Goal: Task Accomplishment & Management: Use online tool/utility

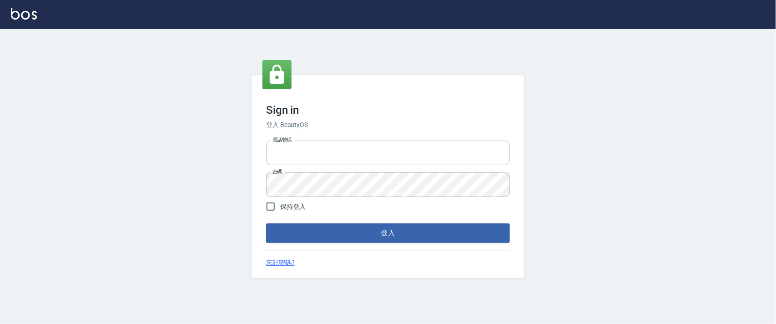
type input "0927987640"
click at [333, 243] on div "Sign in 登入 BeautyOS 電話號碼 [PHONE_NUMBER] 電話號碼 密碼 密碼 保持登入 登入 忘記密碼?" at bounding box center [388, 176] width 273 height 203
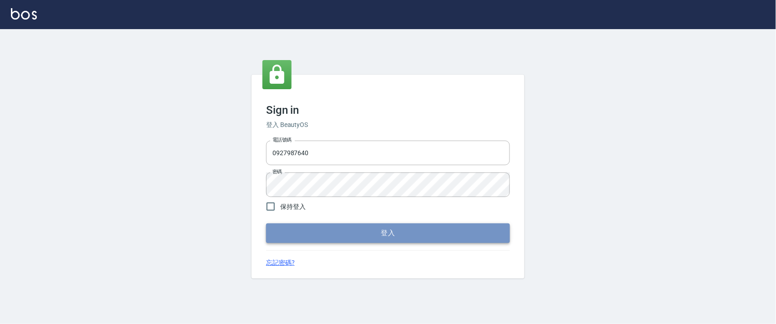
click at [332, 233] on button "登入" at bounding box center [388, 232] width 244 height 19
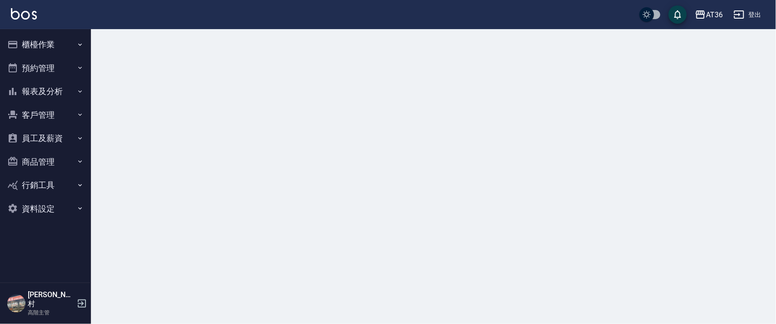
click at [29, 39] on button "櫃檯作業" at bounding box center [46, 45] width 84 height 24
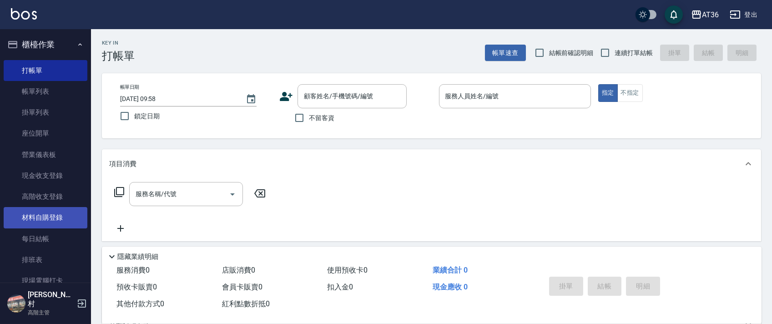
click at [47, 258] on link "排班表" at bounding box center [46, 259] width 84 height 21
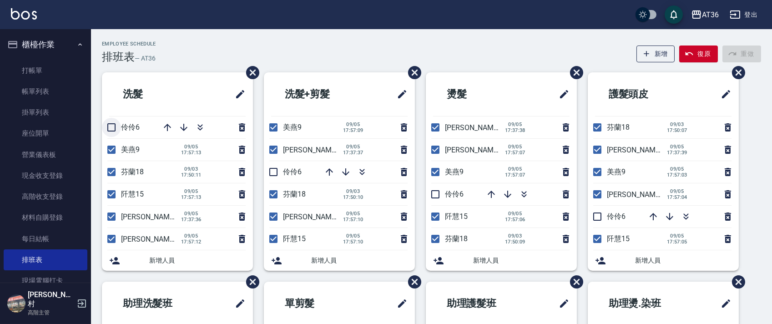
click at [111, 125] on input "checkbox" at bounding box center [111, 127] width 19 height 19
checkbox input "true"
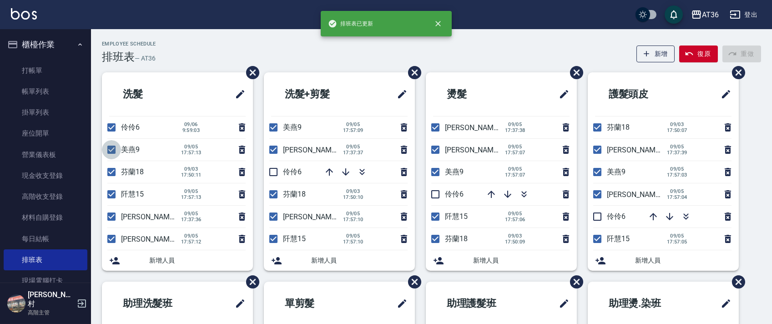
click at [110, 152] on input "checkbox" at bounding box center [111, 149] width 19 height 19
checkbox input "false"
click at [107, 170] on input "checkbox" at bounding box center [111, 171] width 19 height 19
checkbox input "false"
click at [110, 192] on input "checkbox" at bounding box center [111, 194] width 19 height 19
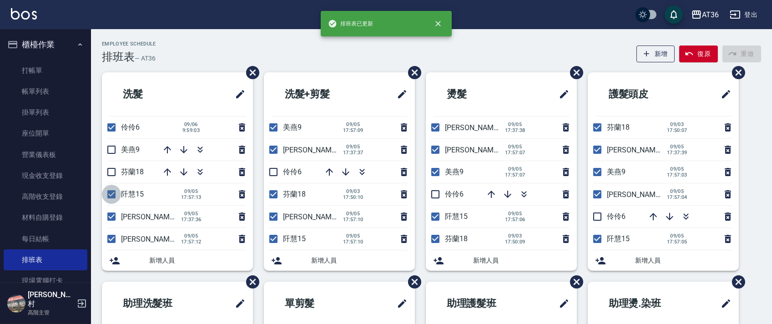
checkbox input "false"
click at [111, 212] on input "checkbox" at bounding box center [111, 216] width 19 height 19
checkbox input "false"
click at [111, 240] on input "checkbox" at bounding box center [111, 238] width 19 height 19
checkbox input "false"
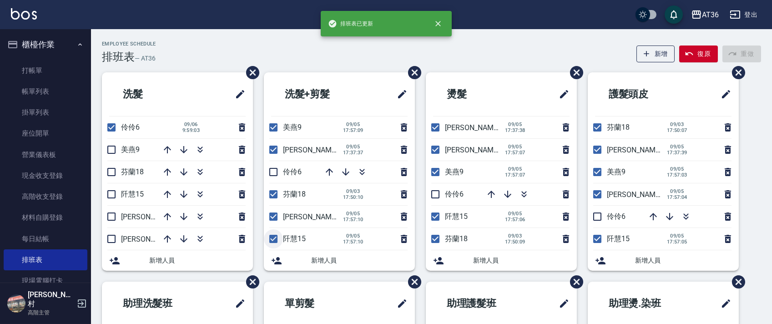
click at [275, 240] on input "checkbox" at bounding box center [273, 238] width 19 height 19
checkbox input "false"
click at [275, 214] on input "checkbox" at bounding box center [273, 216] width 19 height 19
checkbox input "false"
click at [273, 197] on input "checkbox" at bounding box center [273, 194] width 19 height 19
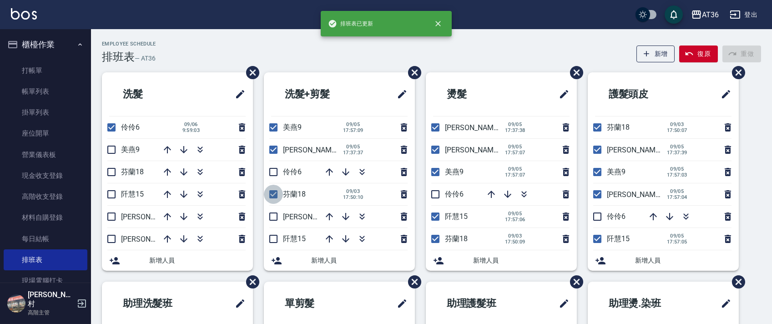
checkbox input "false"
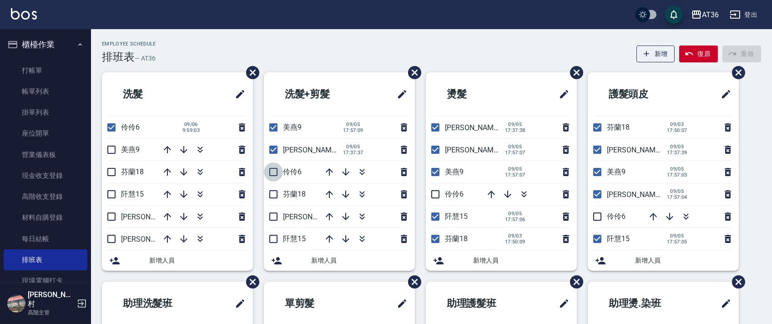
click at [274, 171] on input "checkbox" at bounding box center [273, 171] width 19 height 19
checkbox input "true"
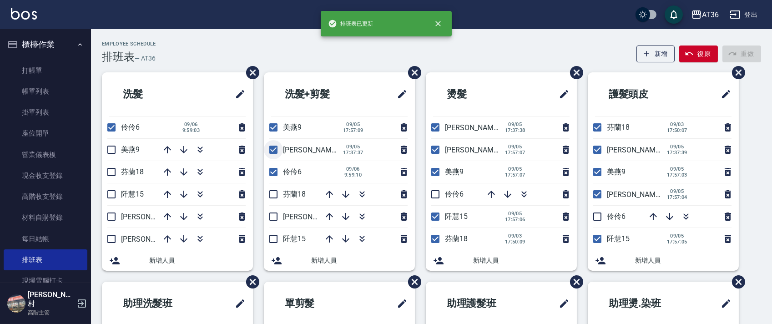
click at [273, 151] on input "checkbox" at bounding box center [273, 149] width 19 height 19
checkbox input "false"
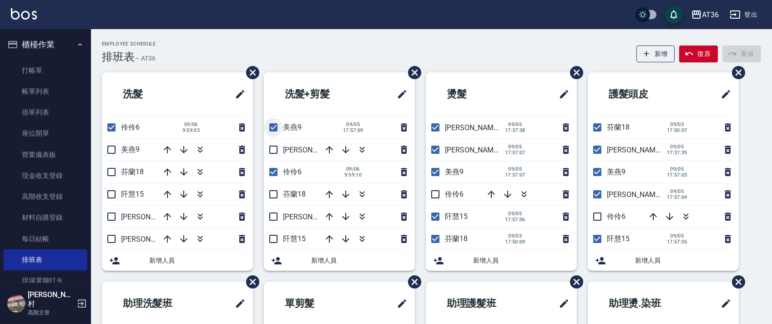
click at [274, 126] on input "checkbox" at bounding box center [273, 127] width 19 height 19
checkbox input "false"
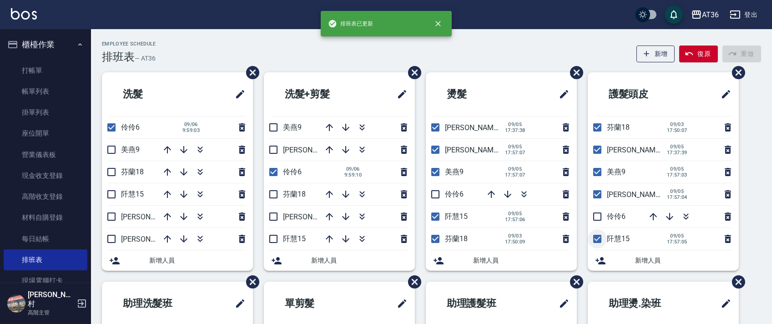
click at [601, 237] on input "checkbox" at bounding box center [597, 238] width 19 height 19
checkbox input "false"
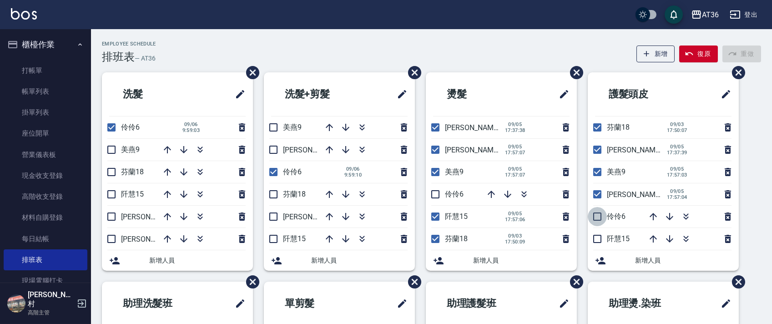
click at [599, 218] on input "checkbox" at bounding box center [597, 216] width 19 height 19
checkbox input "true"
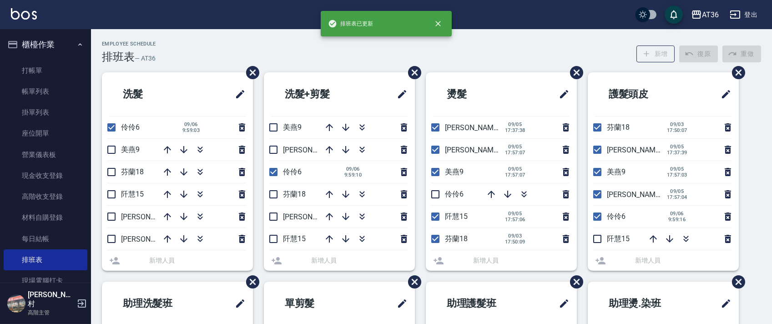
click at [598, 195] on li "小鳳16 09/05 17:57:04" at bounding box center [663, 194] width 151 height 22
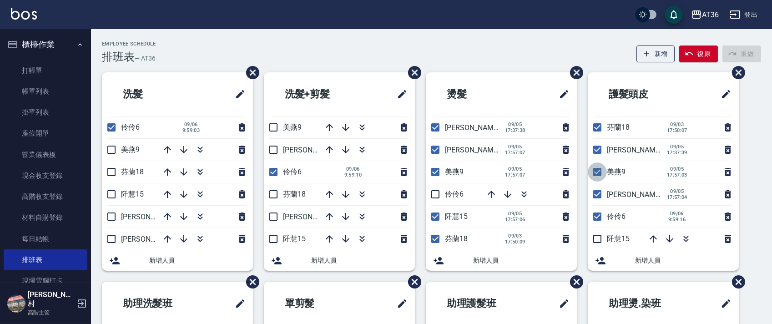
click at [595, 174] on input "checkbox" at bounding box center [597, 171] width 19 height 19
checkbox input "false"
click at [597, 148] on input "checkbox" at bounding box center [597, 149] width 19 height 19
checkbox input "false"
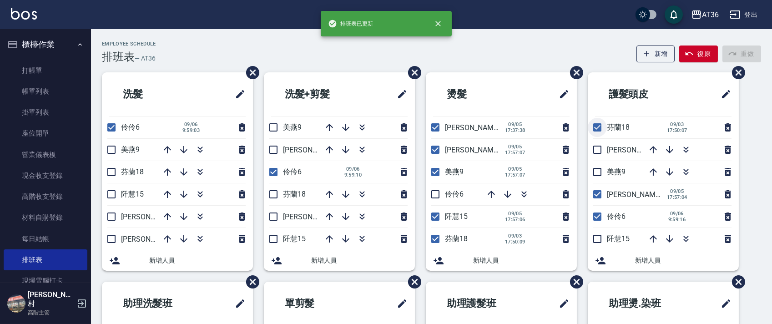
click at [596, 126] on input "checkbox" at bounding box center [597, 127] width 19 height 19
checkbox input "false"
click at [438, 126] on input "checkbox" at bounding box center [435, 127] width 19 height 19
checkbox input "false"
click at [435, 148] on input "checkbox" at bounding box center [435, 149] width 19 height 19
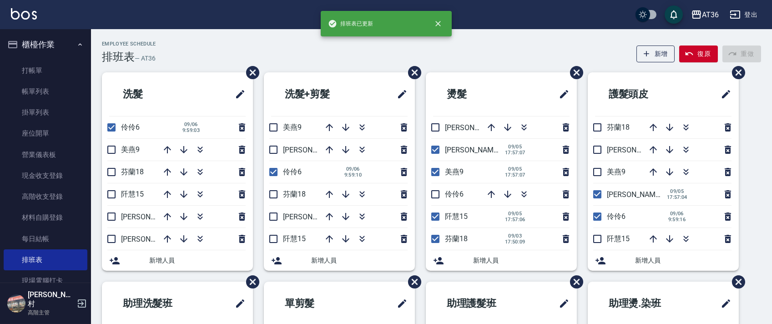
checkbox input "false"
click at [437, 169] on input "checkbox" at bounding box center [435, 171] width 19 height 19
checkbox input "false"
click at [434, 195] on input "checkbox" at bounding box center [435, 194] width 19 height 19
checkbox input "true"
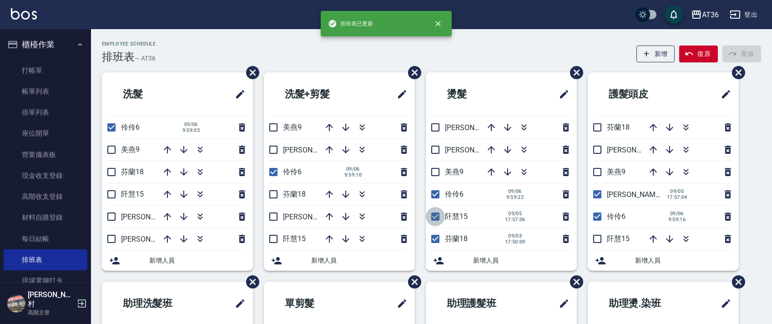
click at [437, 217] on input "checkbox" at bounding box center [435, 216] width 19 height 19
checkbox input "false"
click at [435, 239] on input "checkbox" at bounding box center [435, 238] width 19 height 19
checkbox input "false"
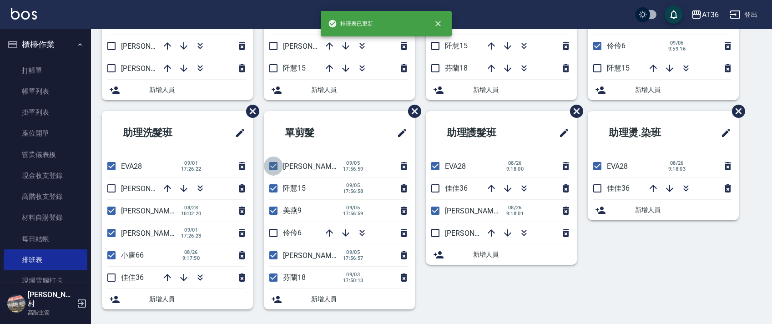
click at [278, 168] on input "checkbox" at bounding box center [273, 166] width 19 height 19
checkbox input "false"
click at [275, 189] on input "checkbox" at bounding box center [273, 188] width 19 height 19
checkbox input "false"
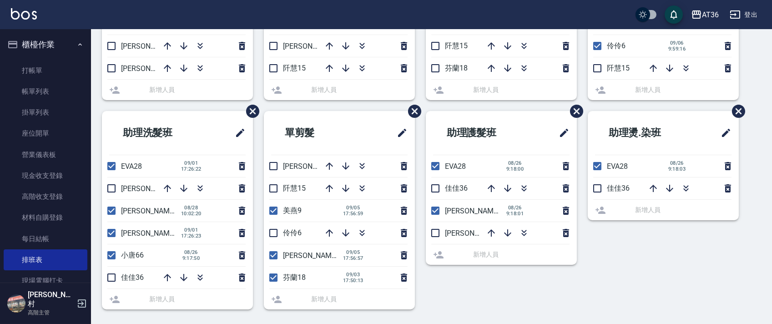
click at [274, 211] on input "checkbox" at bounding box center [273, 210] width 19 height 19
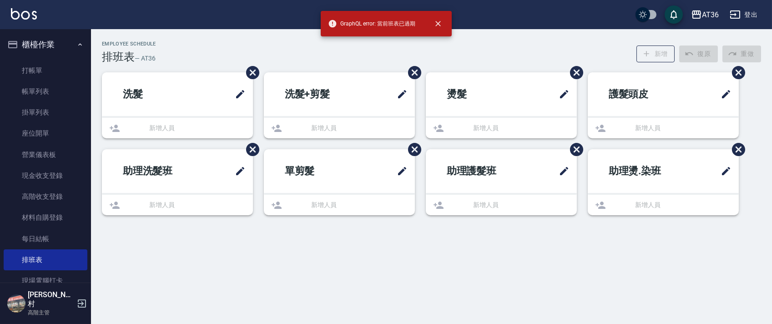
drag, startPoint x: 272, startPoint y: 230, endPoint x: 273, endPoint y: 237, distance: 6.8
click at [273, 230] on div "Employee Schedule 排班表 — AT36 新增 復原 重做 洗髮 新增人員 洗髮+剪髮 新增人員 燙髮 新增人員 護髮頭皮 新增人員 助理洗髮…" at bounding box center [386, 162] width 772 height 324
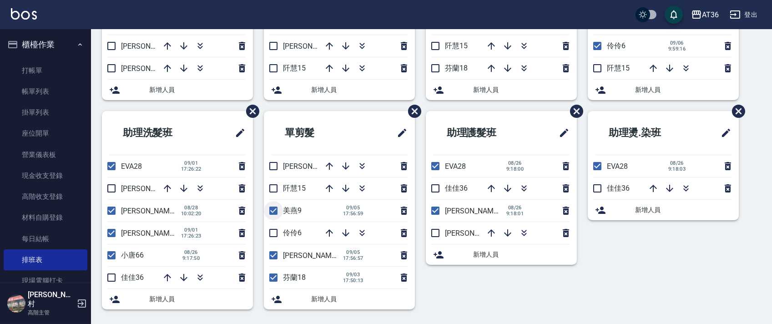
click at [277, 209] on input "checkbox" at bounding box center [273, 210] width 19 height 19
checkbox input "false"
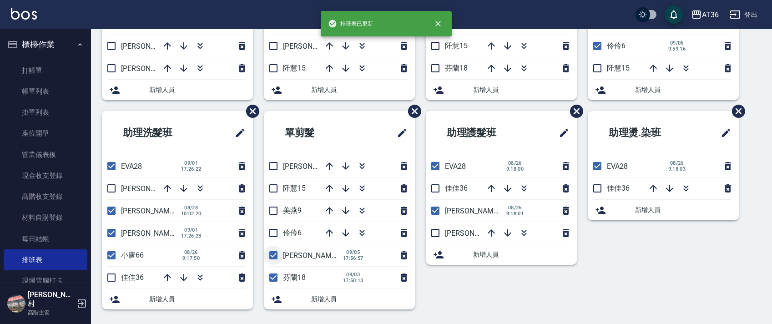
click at [272, 255] on input "checkbox" at bounding box center [273, 255] width 19 height 19
checkbox input "false"
click at [271, 278] on input "checkbox" at bounding box center [273, 277] width 19 height 19
checkbox input "false"
click at [273, 230] on input "checkbox" at bounding box center [273, 232] width 19 height 19
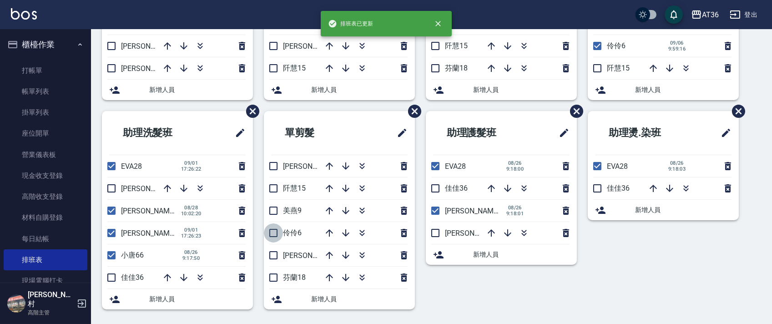
checkbox input "true"
click at [113, 277] on input "checkbox" at bounding box center [111, 277] width 19 height 19
checkbox input "true"
click at [111, 211] on input "checkbox" at bounding box center [111, 210] width 19 height 19
checkbox input "false"
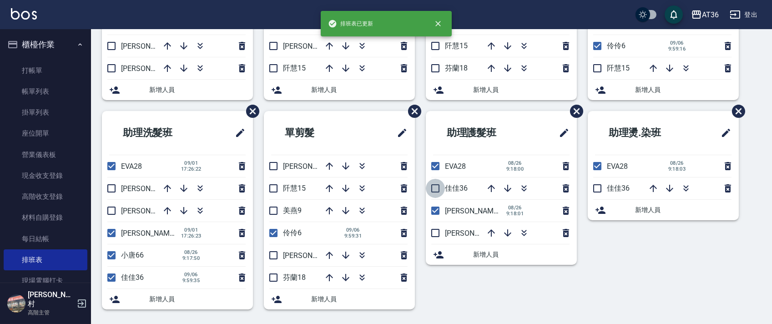
click at [435, 184] on input "checkbox" at bounding box center [435, 188] width 19 height 19
checkbox input "true"
click at [435, 210] on input "checkbox" at bounding box center [435, 210] width 19 height 19
checkbox input "false"
click at [599, 188] on input "checkbox" at bounding box center [597, 188] width 19 height 19
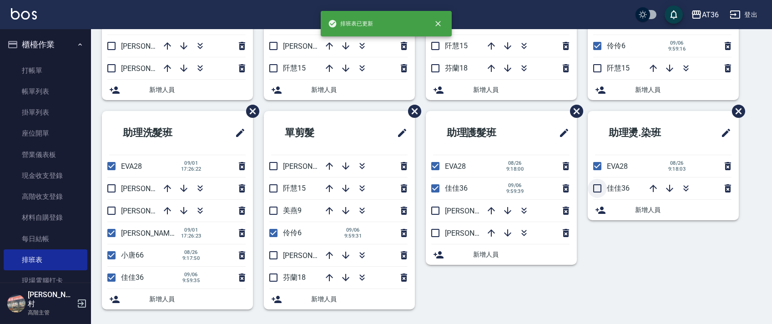
checkbox input "true"
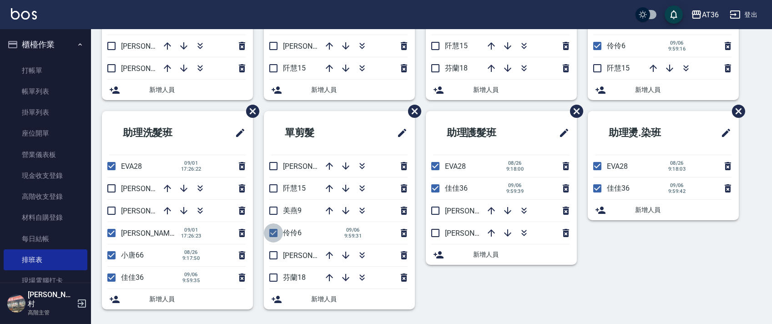
click at [277, 236] on input "checkbox" at bounding box center [273, 232] width 19 height 19
checkbox input "false"
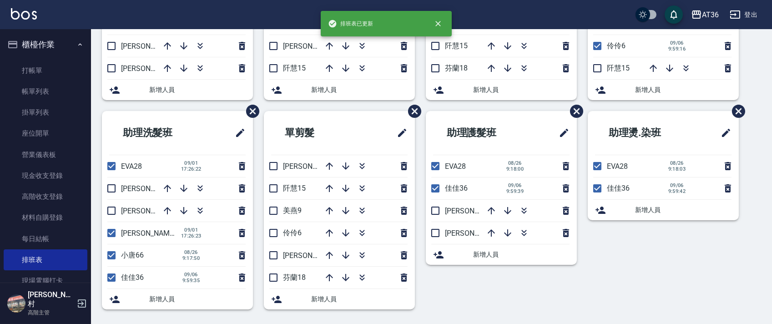
scroll to position [0, 0]
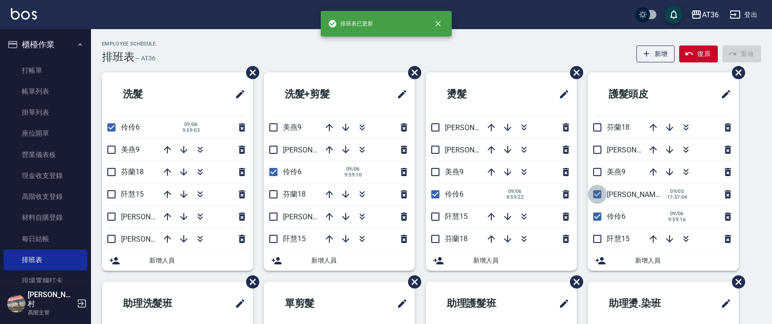
click at [599, 196] on input "checkbox" at bounding box center [597, 194] width 19 height 19
checkbox input "false"
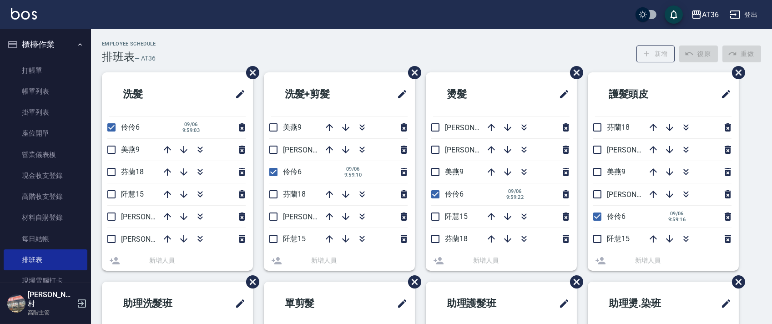
click at [596, 214] on input "checkbox" at bounding box center [597, 216] width 19 height 19
checkbox input "false"
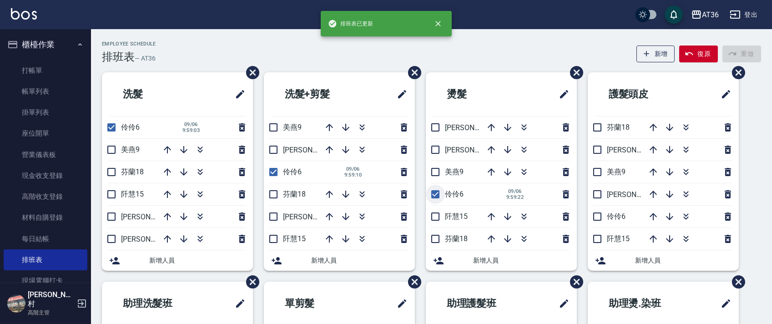
click at [432, 192] on input "checkbox" at bounding box center [435, 194] width 19 height 19
checkbox input "false"
click at [279, 171] on input "checkbox" at bounding box center [273, 171] width 19 height 19
checkbox input "false"
click at [113, 126] on input "checkbox" at bounding box center [111, 127] width 19 height 19
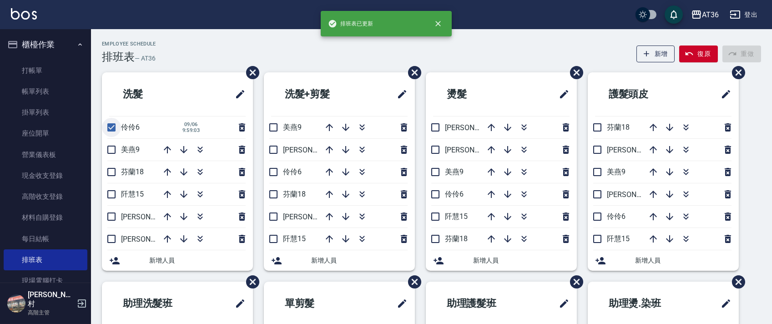
checkbox input "false"
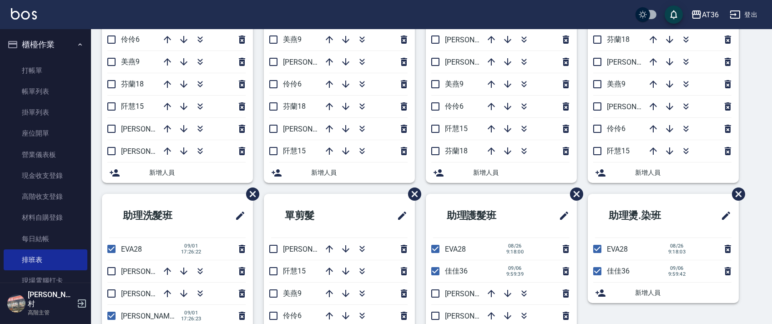
scroll to position [171, 0]
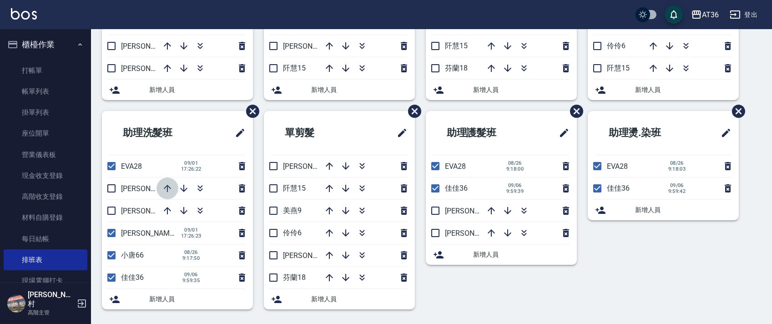
drag, startPoint x: 164, startPoint y: 190, endPoint x: 191, endPoint y: 175, distance: 30.4
click at [164, 191] on icon "button" at bounding box center [167, 188] width 11 height 11
click at [165, 187] on icon "button" at bounding box center [167, 188] width 11 height 11
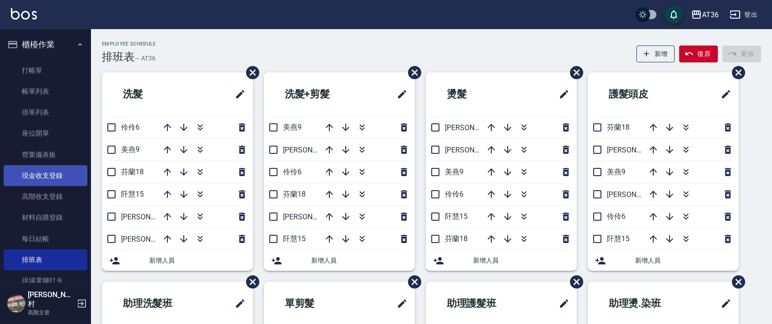
click at [53, 173] on link "現金收支登錄" at bounding box center [46, 175] width 84 height 21
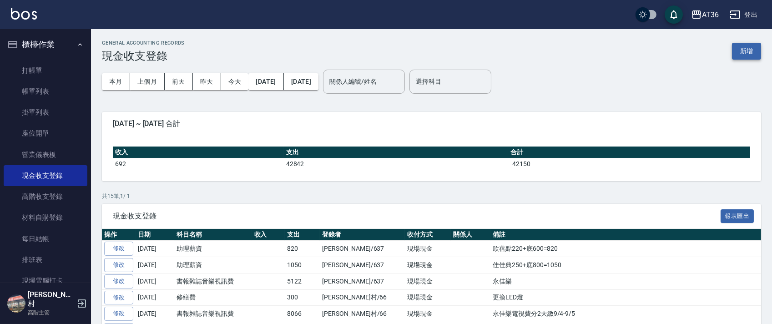
click at [751, 53] on button "新增" at bounding box center [746, 51] width 29 height 17
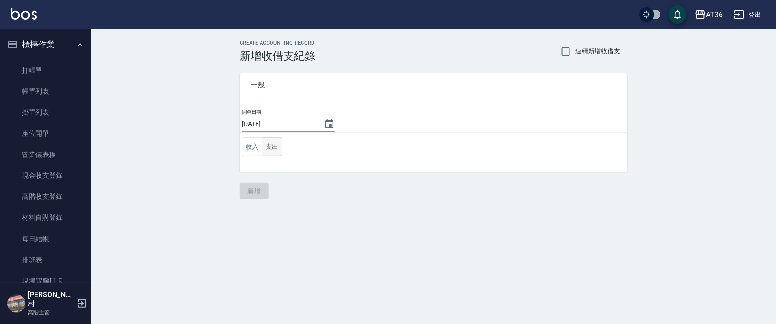
click at [267, 145] on button "支出" at bounding box center [272, 146] width 20 height 19
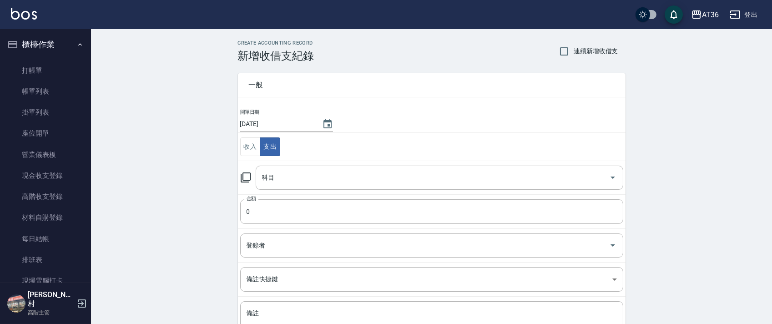
click at [268, 172] on div "科目 科目" at bounding box center [440, 178] width 368 height 24
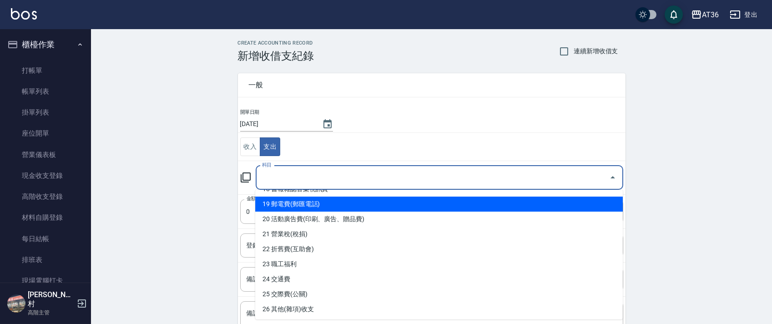
scroll to position [303, 0]
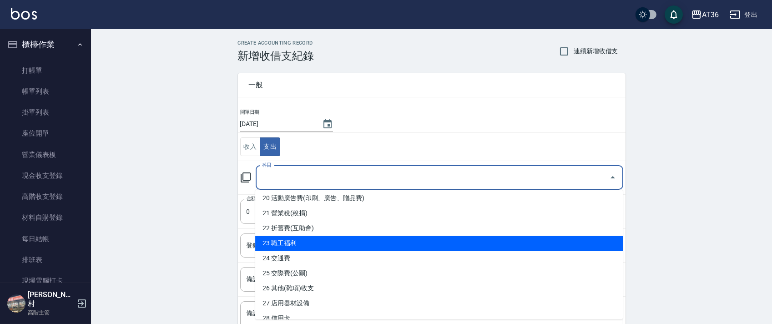
click at [312, 243] on li "23 職工福利" at bounding box center [439, 243] width 368 height 15
type input "23 職工福利"
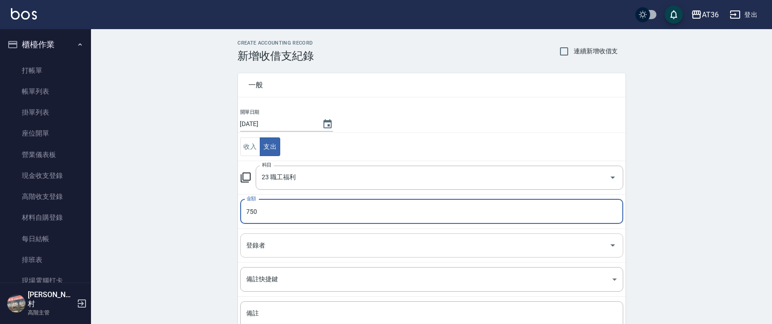
type input "750"
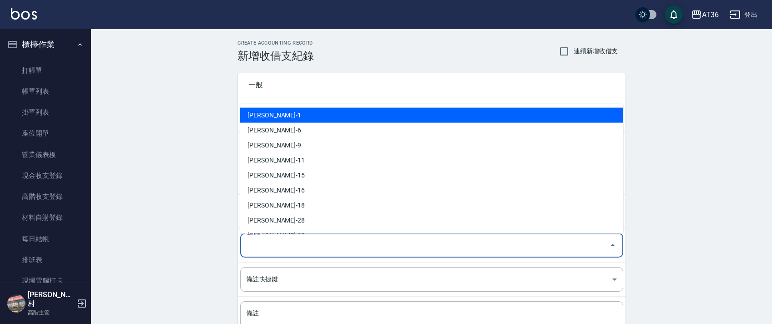
click at [256, 246] on div "登錄者 登錄者" at bounding box center [431, 245] width 383 height 24
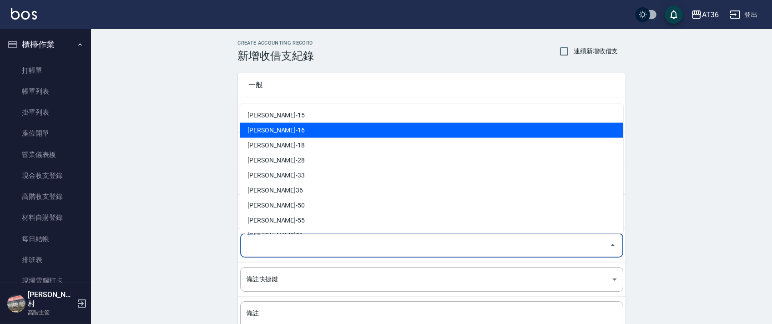
scroll to position [163, 0]
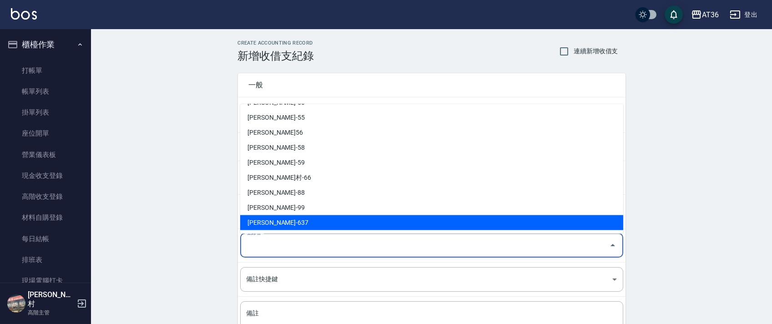
click at [271, 221] on li "蘇憶琳-637" at bounding box center [431, 222] width 383 height 15
type input "蘇憶琳-637"
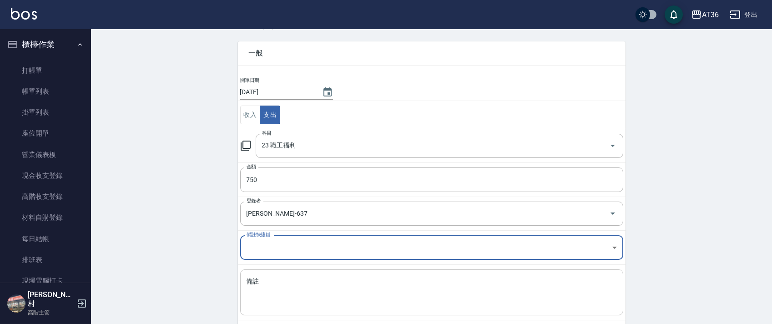
scroll to position [77, 0]
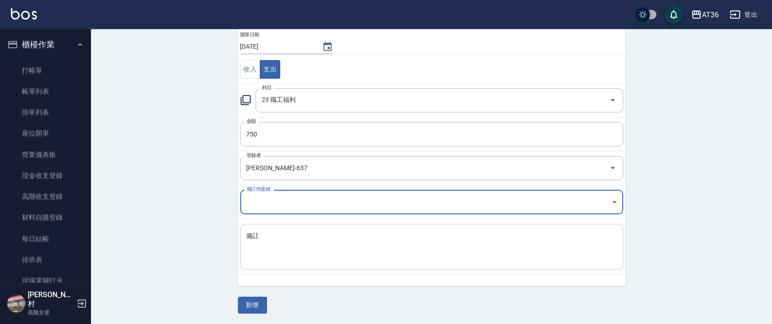
click at [268, 243] on textarea "備註" at bounding box center [432, 247] width 370 height 31
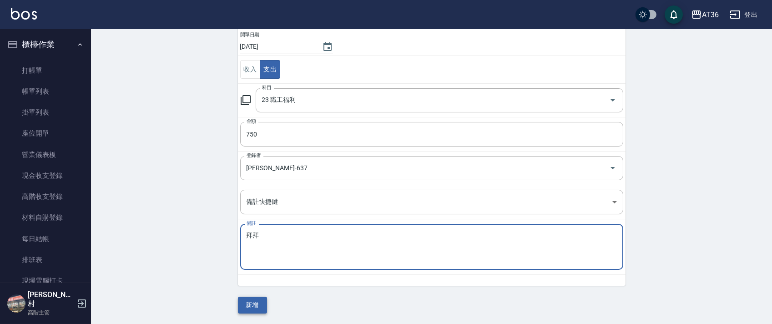
type textarea "拜拜"
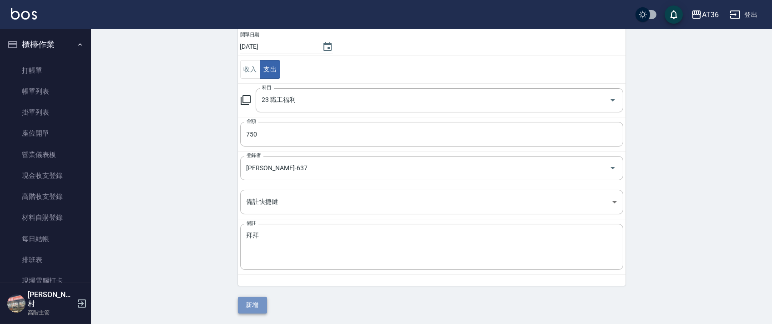
click at [244, 307] on button "新增" at bounding box center [252, 305] width 29 height 17
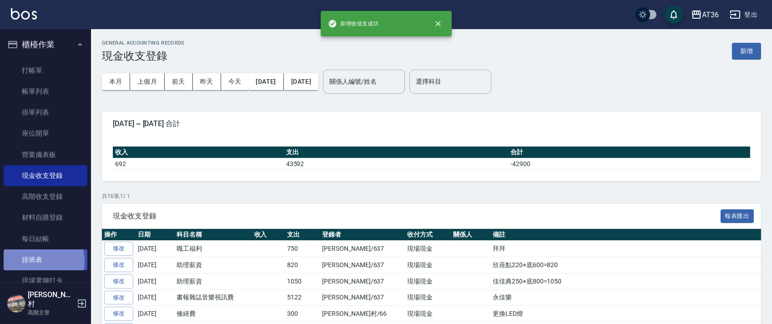
click at [30, 261] on link "排班表" at bounding box center [46, 259] width 84 height 21
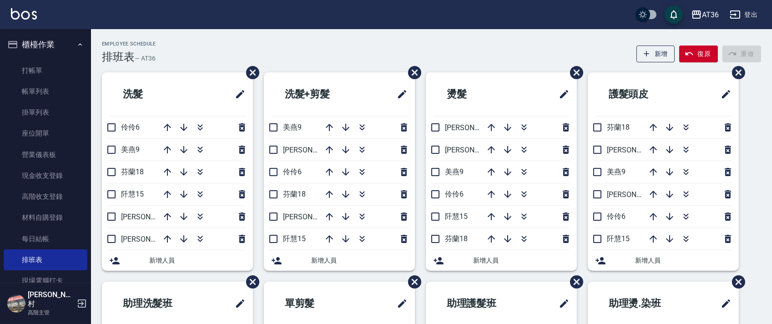
click at [278, 32] on div "Employee Schedule 排班表 — AT36 新增 復原 重做 洗髮 伶伶6 美燕9 芬蘭18 阡慧15 珮茹11 小鳳16 新增人員 洗髮+剪髮…" at bounding box center [431, 261] width 681 height 465
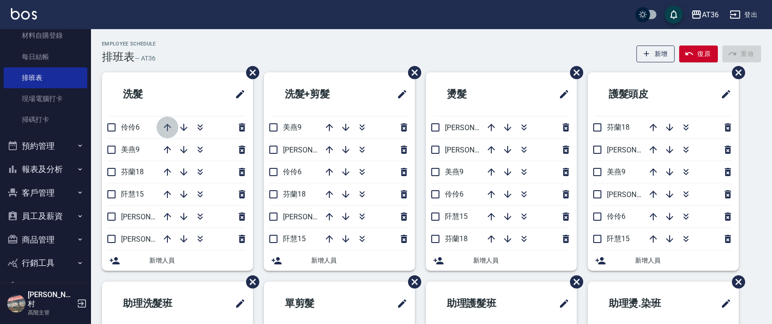
click at [165, 130] on icon "button" at bounding box center [167, 127] width 11 height 11
click at [328, 126] on icon "button" at bounding box center [329, 127] width 7 height 7
click at [111, 129] on input "checkbox" at bounding box center [111, 127] width 19 height 19
checkbox input "true"
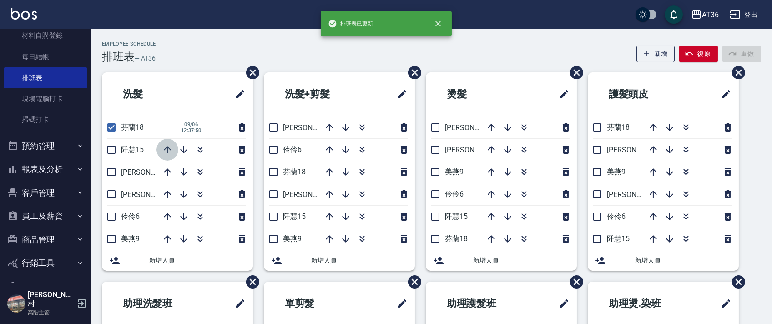
click at [166, 150] on icon "button" at bounding box center [167, 149] width 11 height 11
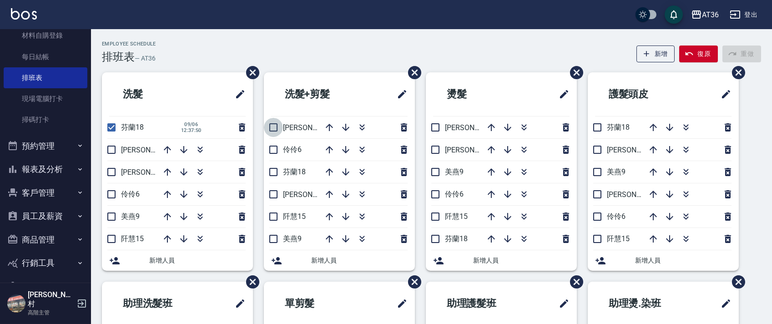
drag, startPoint x: 273, startPoint y: 126, endPoint x: 337, endPoint y: 128, distance: 63.3
click at [273, 126] on input "checkbox" at bounding box center [273, 127] width 19 height 19
checkbox input "true"
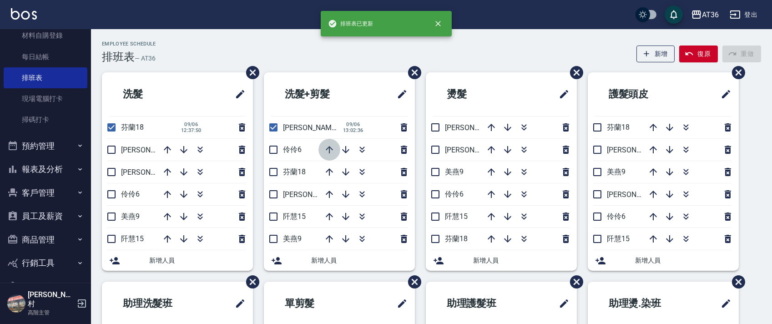
click at [328, 151] on icon "button" at bounding box center [329, 149] width 11 height 11
